Goal: Find specific page/section: Find specific page/section

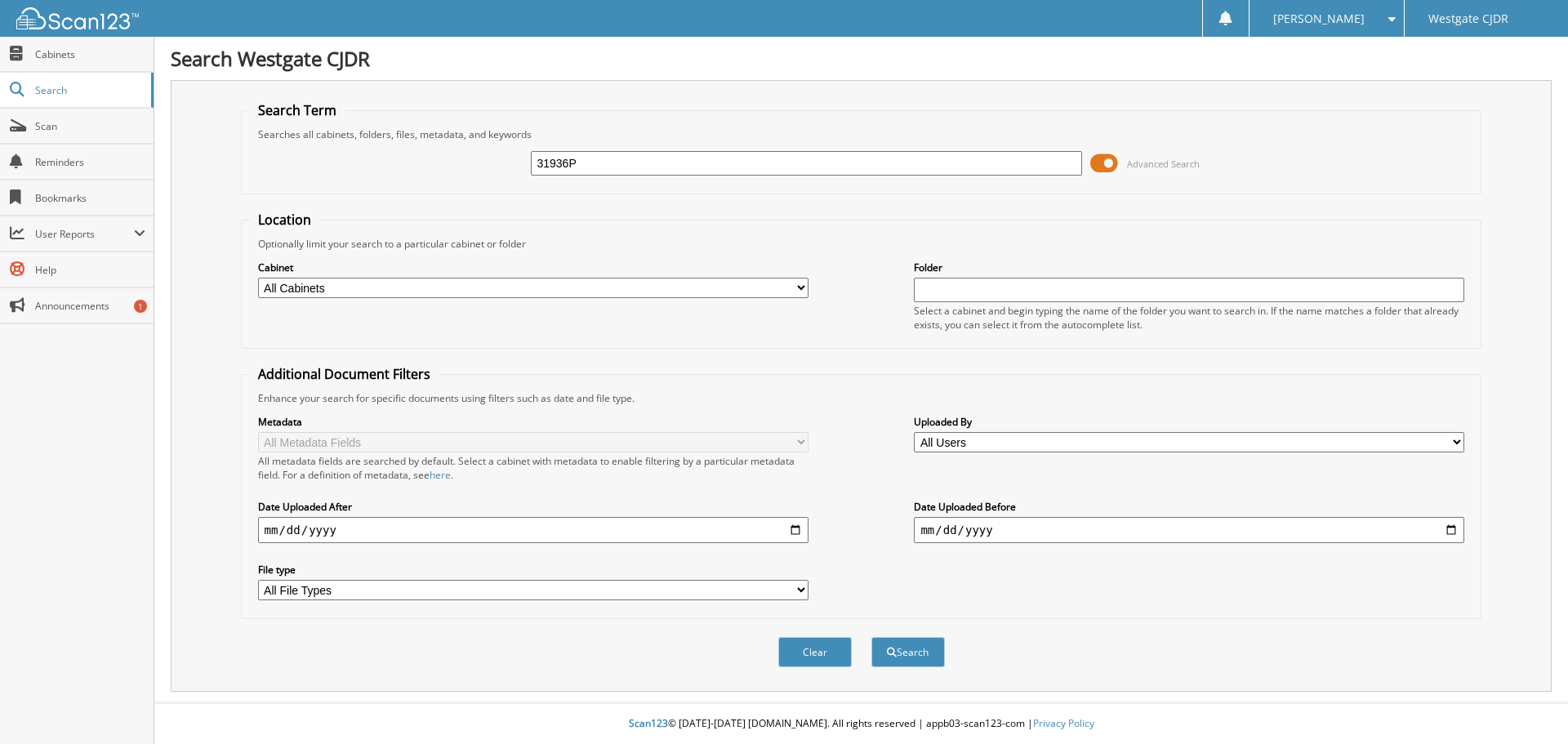
type input "31936P"
click at [872, 637] on button "Search" at bounding box center [908, 652] width 74 height 31
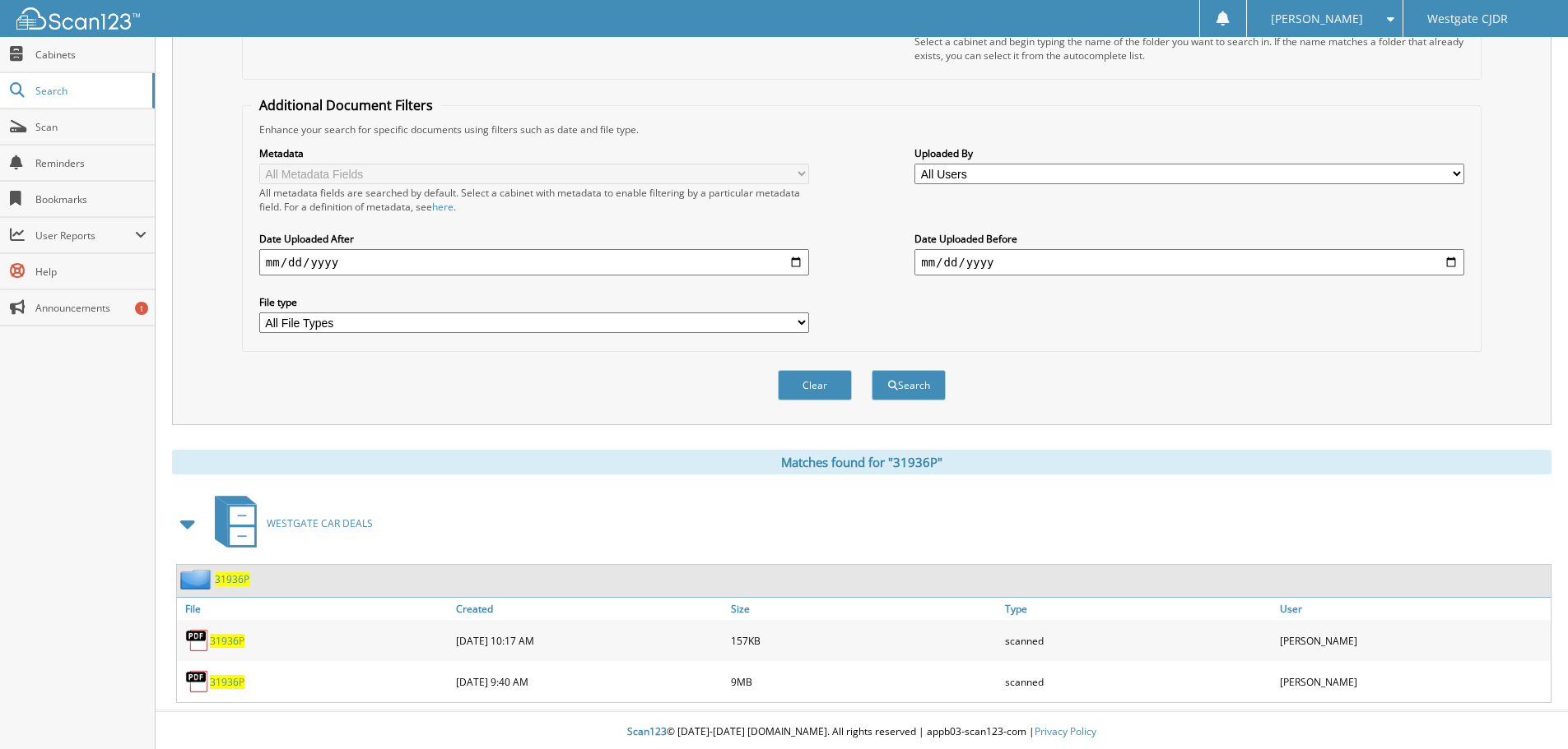
scroll to position [276, 0]
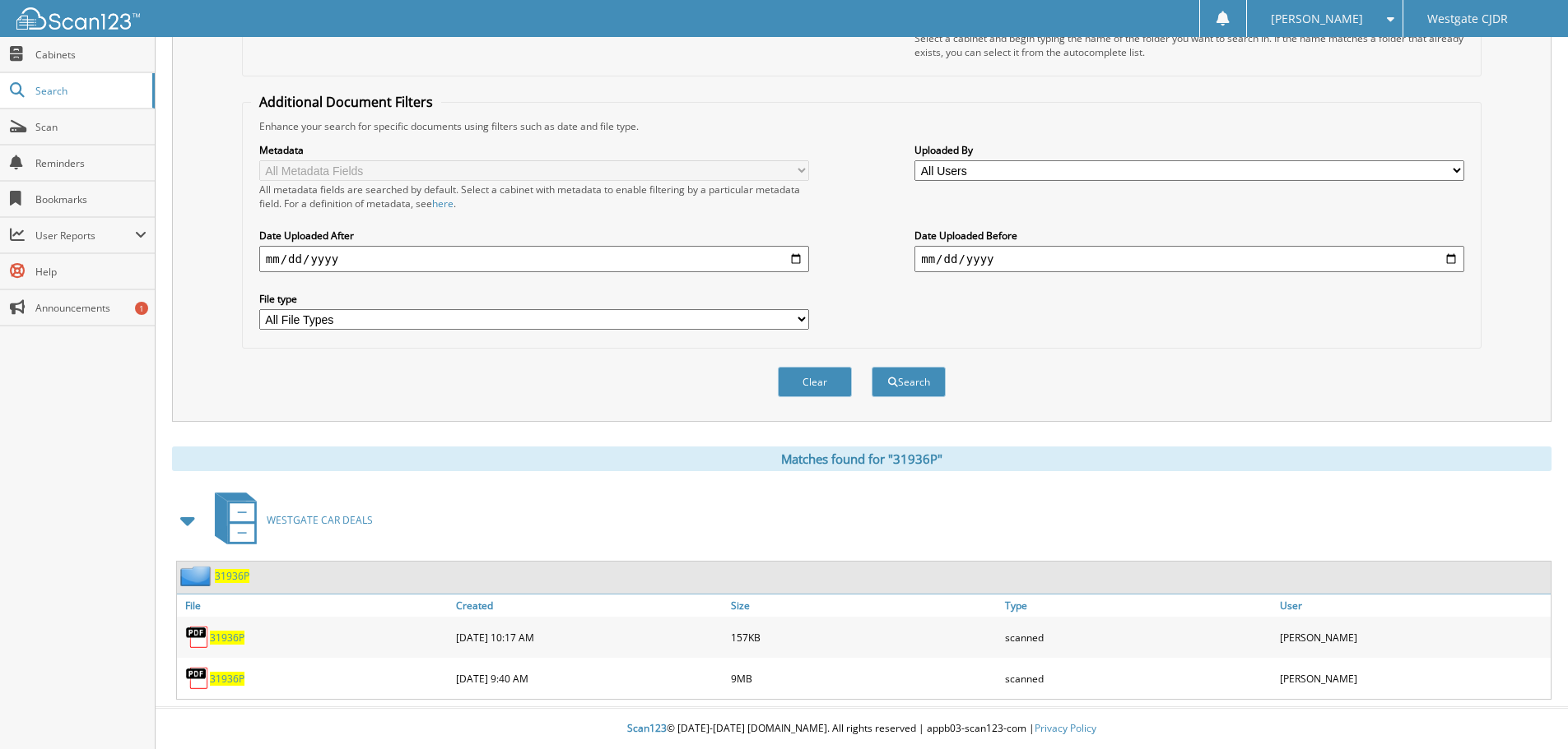
click at [234, 642] on span "31936P" at bounding box center [227, 638] width 34 height 14
